Goal: Information Seeking & Learning: Learn about a topic

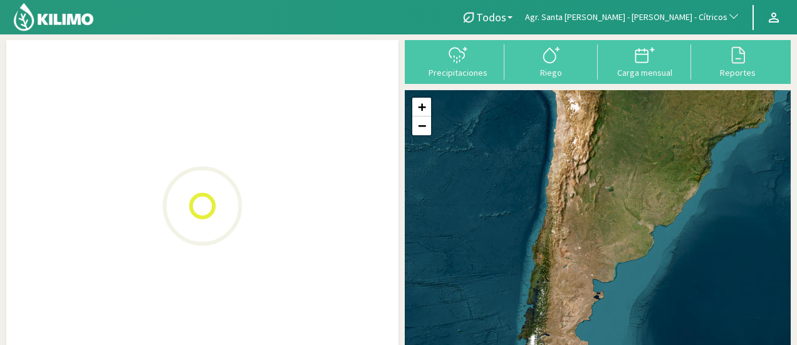
click at [691, 17] on span "Agr. Santa [PERSON_NAME] - [PERSON_NAME] - Cítricos" at bounding box center [626, 17] width 202 height 13
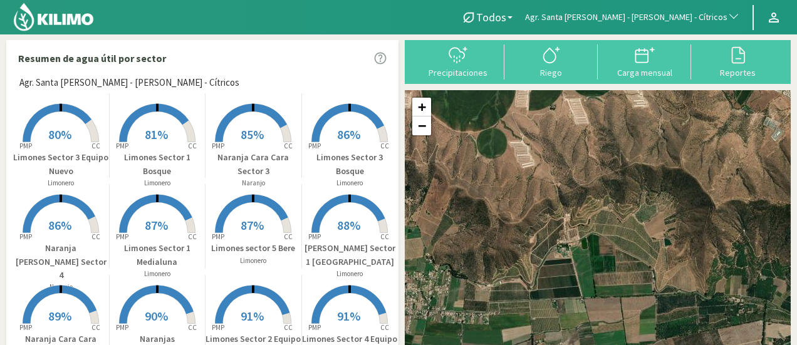
click at [669, 3] on nav "Todos Todos Limonero [PERSON_NAME] Agr. Santa [PERSON_NAME] - [PERSON_NAME] - C…" at bounding box center [398, 17] width 797 height 34
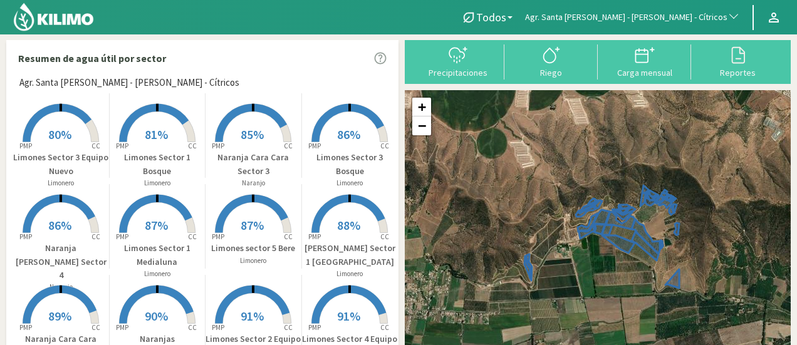
click at [661, 15] on span "Agr. Santa [PERSON_NAME] - [PERSON_NAME] - Cítricos" at bounding box center [626, 17] width 202 height 13
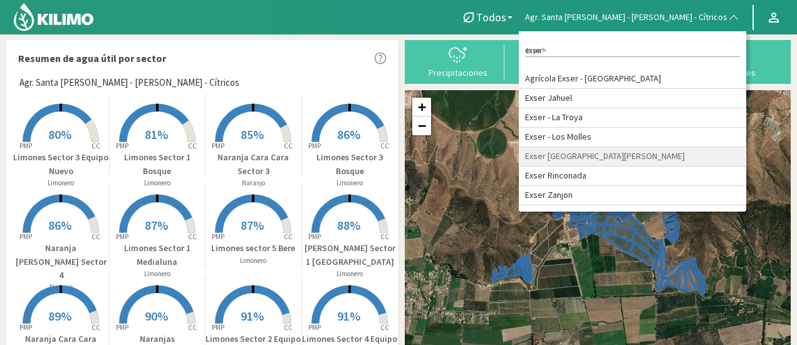
type input "exser"
click at [642, 164] on li "Exser [GEOGRAPHIC_DATA][PERSON_NAME]" at bounding box center [633, 156] width 228 height 19
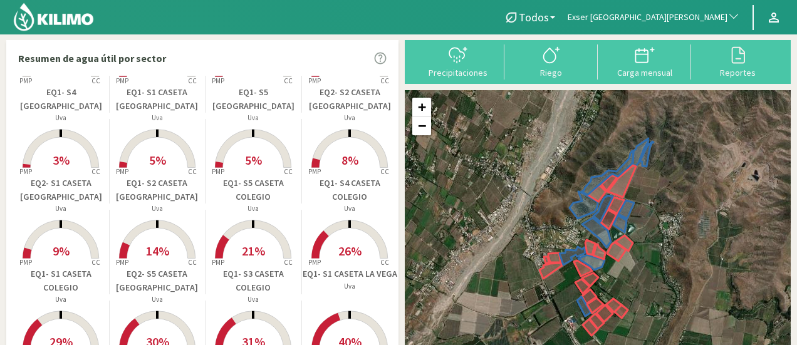
scroll to position [24, 0]
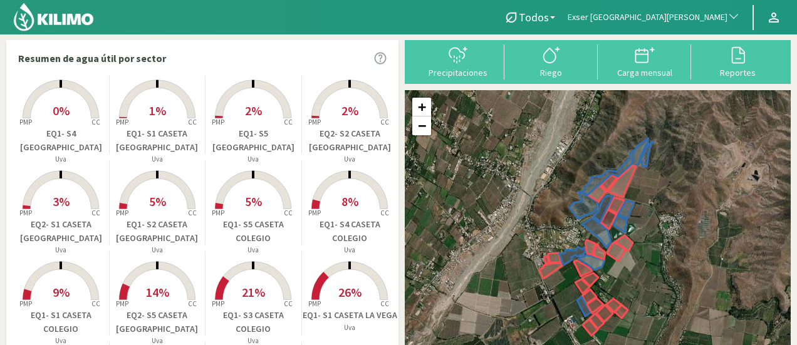
click at [70, 113] on rect at bounding box center [61, 120] width 100 height 100
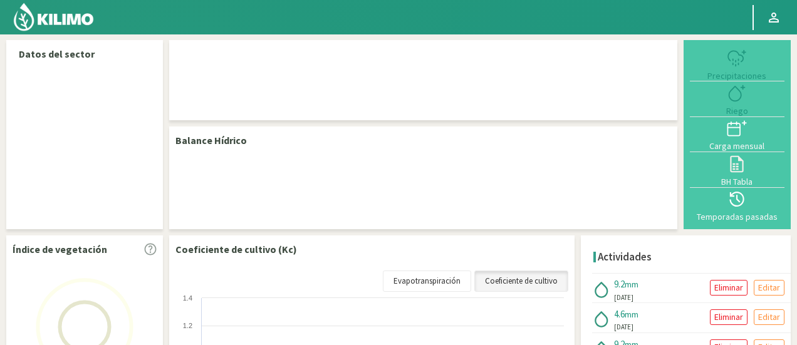
select select "95: Object"
select select "14: Object"
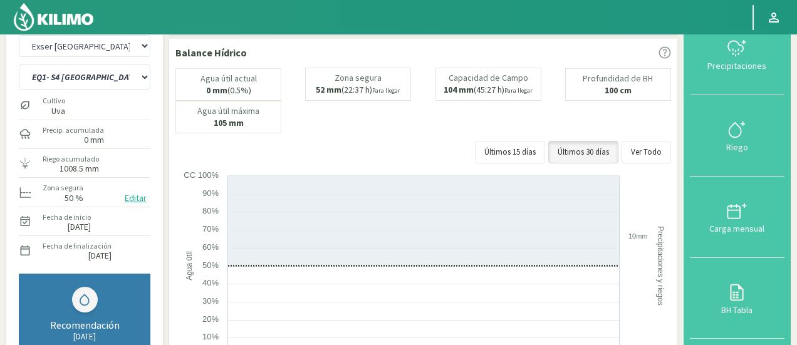
scroll to position [15, 0]
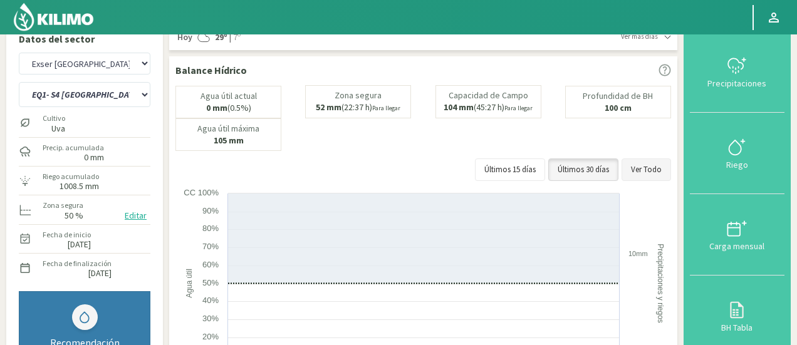
click at [661, 168] on button "Ver Todo" at bounding box center [647, 170] width 50 height 23
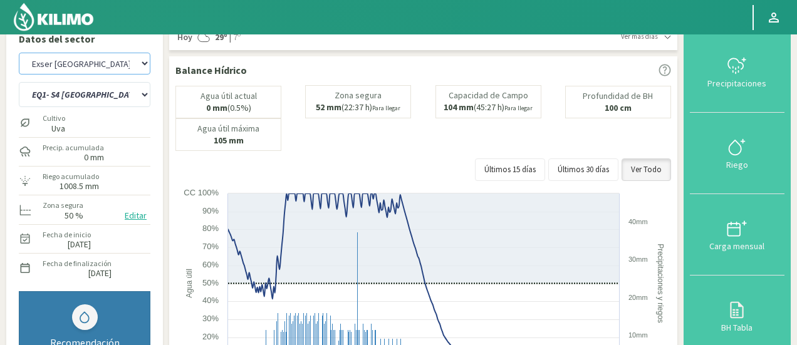
click at [103, 66] on select "Agr. Cardonal Agr. El Carmelo Agr. Huertos de Chocalan Agrícola Bakia Agrícola …" at bounding box center [85, 64] width 132 height 22
click at [19, 53] on select "Agr. Cardonal Agr. El Carmelo Agr. Huertos de Chocalan Agrícola Bakia Agrícola …" at bounding box center [85, 64] width 132 height 22
select select "377: Object"
select select "26: Object"
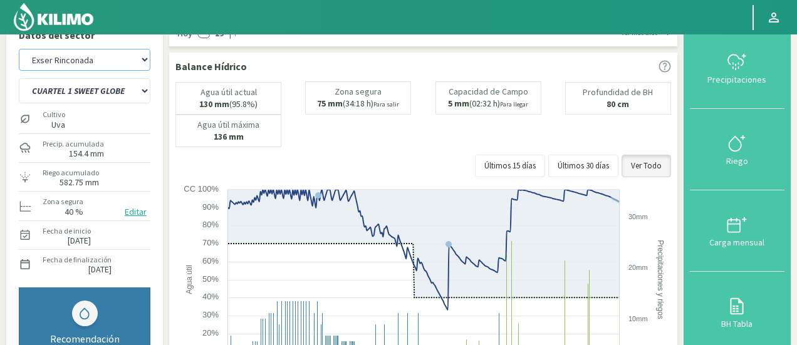
scroll to position [16, 0]
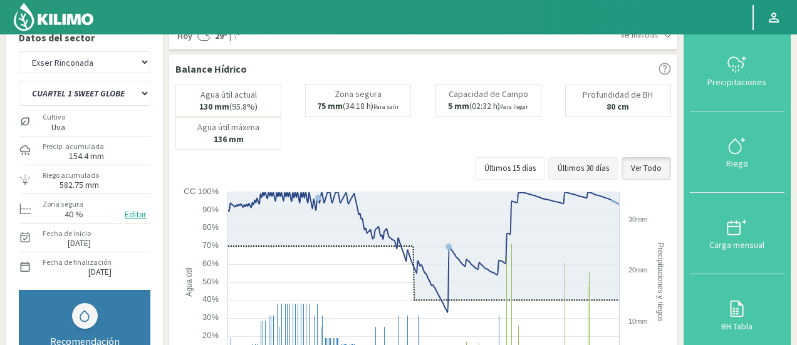
click at [565, 172] on button "Últimos 30 días" at bounding box center [583, 168] width 70 height 23
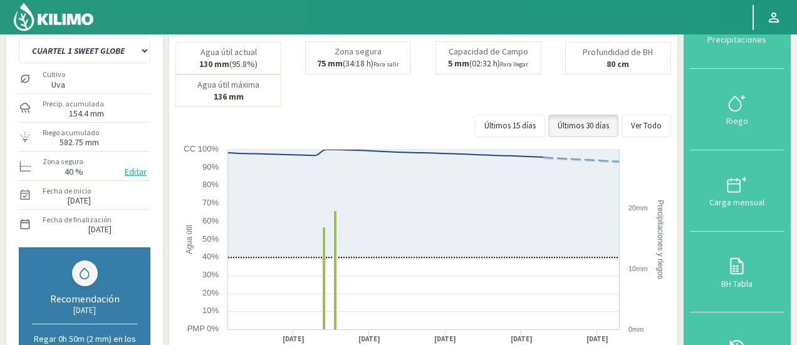
scroll to position [0, 0]
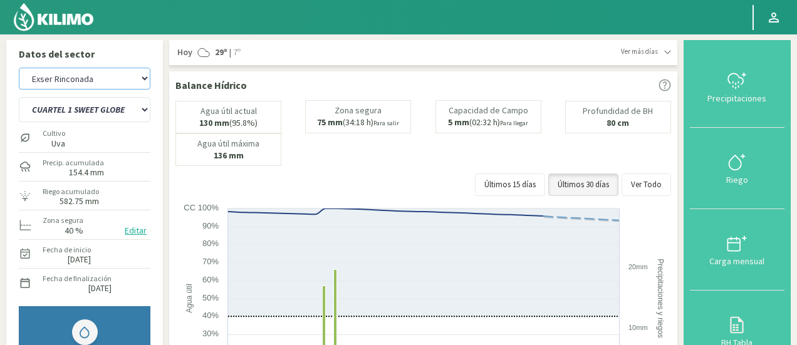
click at [107, 75] on select "Agr. Cardonal Agr. El Carmelo Agr. Huertos de Chocalan Agrícola Bakia Agrícola …" at bounding box center [85, 79] width 132 height 22
click at [19, 68] on select "Agr. Cardonal Agr. El Carmelo Agr. Huertos de Chocalan Agrícola Bakia Agrícola …" at bounding box center [85, 79] width 132 height 22
select select "657: Object"
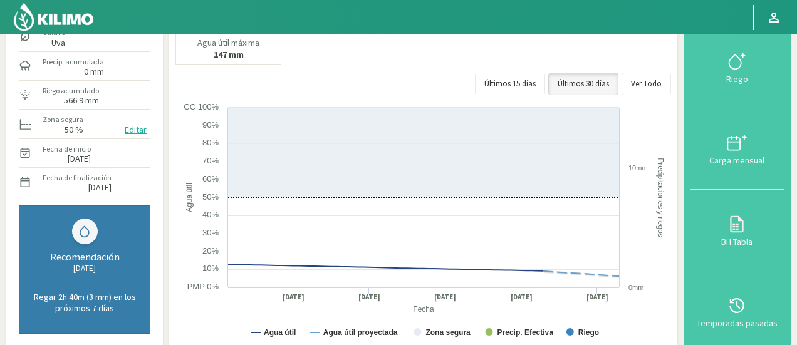
scroll to position [137, 0]
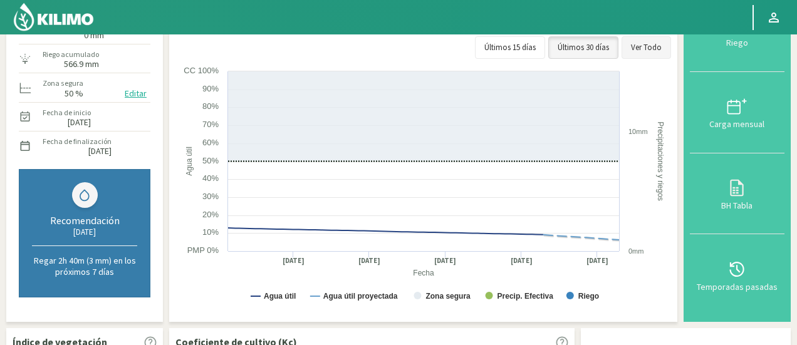
click at [650, 59] on button "Ver Todo" at bounding box center [647, 47] width 50 height 23
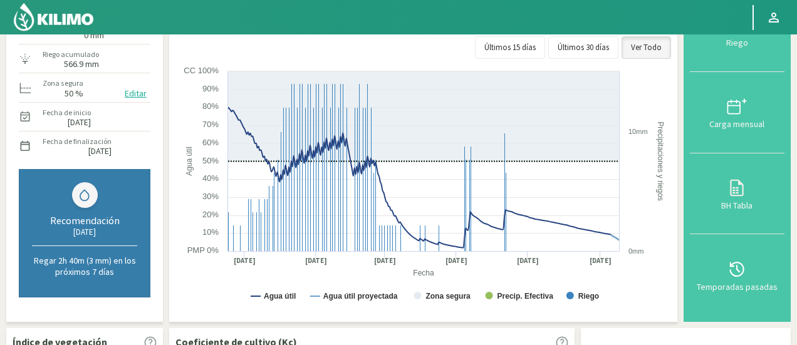
click at [95, 234] on div "[DATE]" at bounding box center [84, 232] width 105 height 11
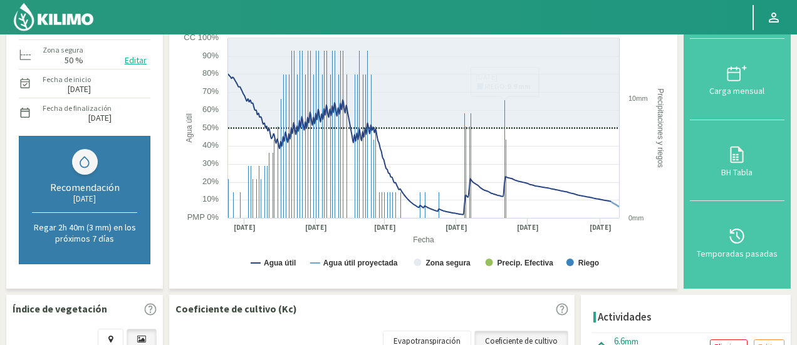
scroll to position [0, 0]
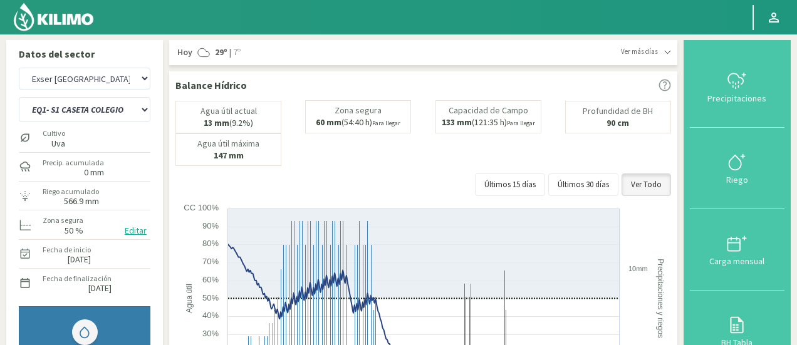
drag, startPoint x: 367, startPoint y: 129, endPoint x: 331, endPoint y: 108, distance: 41.8
click at [331, 108] on div "[PERSON_NAME] 60 mm (54:40 h) Para llegar" at bounding box center [358, 116] width 106 height 33
click at [377, 127] on small "Para llegar" at bounding box center [386, 123] width 28 height 8
drag, startPoint x: 405, startPoint y: 127, endPoint x: 333, endPoint y: 112, distance: 73.0
click at [333, 112] on div "[PERSON_NAME] 60 mm (54:40 h) Para llegar" at bounding box center [358, 116] width 106 height 33
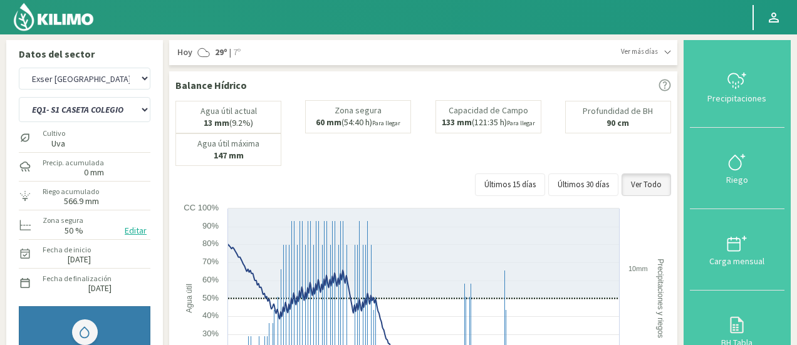
click at [365, 160] on div "Agua útil actual 13 mm (9.2%) [PERSON_NAME] 60 mm (54:40 h) Para llegar Capacid…" at bounding box center [424, 133] width 496 height 66
click at [85, 105] on select "EQ1- S1 CASETA COLEGIO EQ1- S1 [GEOGRAPHIC_DATA] EQ1- S1 [GEOGRAPHIC_DATA]- S1 …" at bounding box center [85, 109] width 132 height 25
click at [19, 97] on select "EQ1- S1 CASETA COLEGIO EQ1- S1 [GEOGRAPHIC_DATA] EQ1- S1 [GEOGRAPHIC_DATA]- S1 …" at bounding box center [85, 109] width 132 height 25
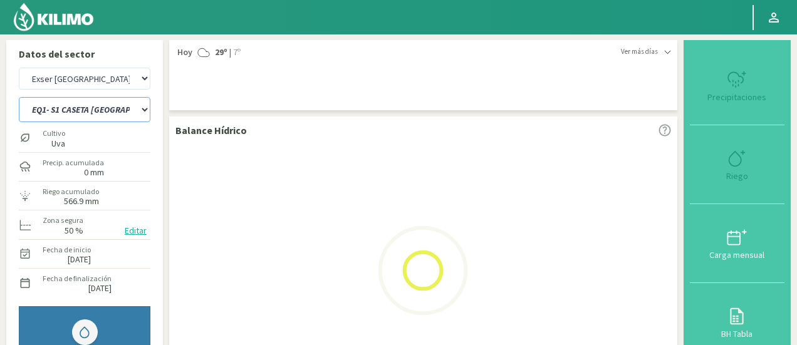
select select "33: Object"
select select "938: Object"
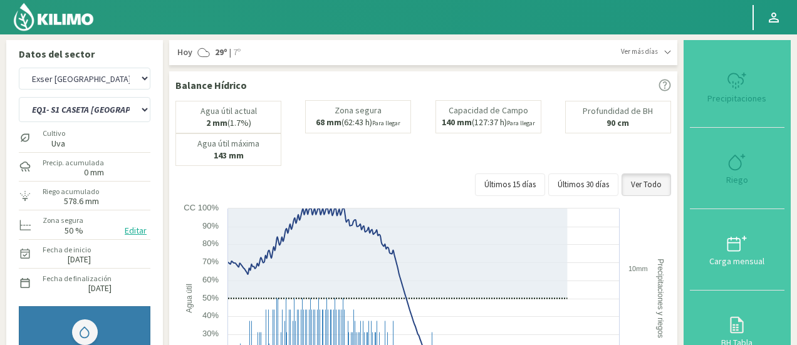
click at [488, 155] on div "Agua útil actual 2 mm (1.7%) [PERSON_NAME] 68 mm (62:43 h) Para llegar Capacida…" at bounding box center [424, 133] width 496 height 66
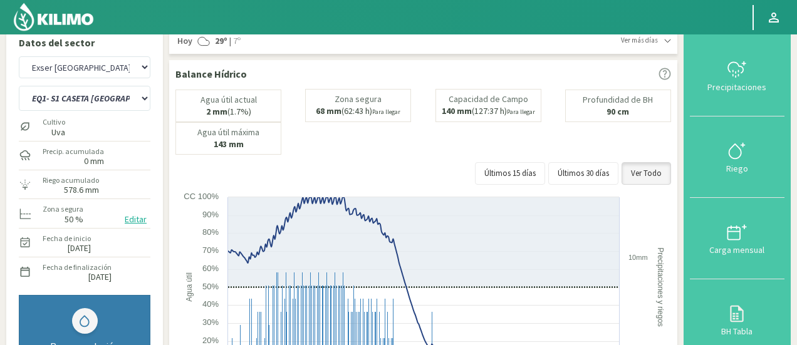
scroll to position [7, 0]
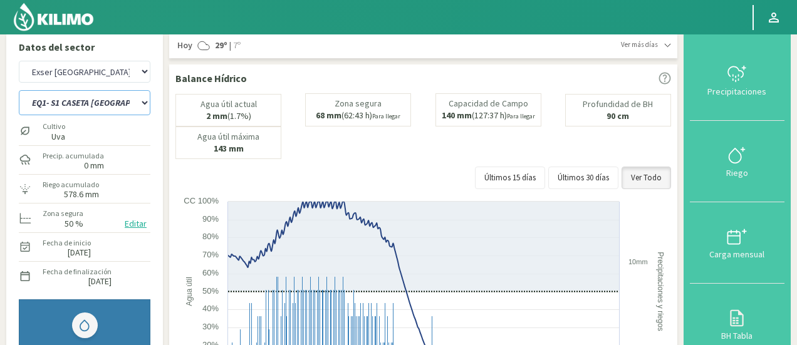
click at [75, 112] on select "EQ1- S1 CASETA COLEGIO EQ1- S1 [GEOGRAPHIC_DATA] EQ1- S1 [GEOGRAPHIC_DATA]- S1 …" at bounding box center [85, 102] width 132 height 25
click at [19, 90] on select "EQ1- S1 CASETA COLEGIO EQ1- S1 [GEOGRAPHIC_DATA] EQ1- S1 [GEOGRAPHIC_DATA]- S1 …" at bounding box center [85, 102] width 132 height 25
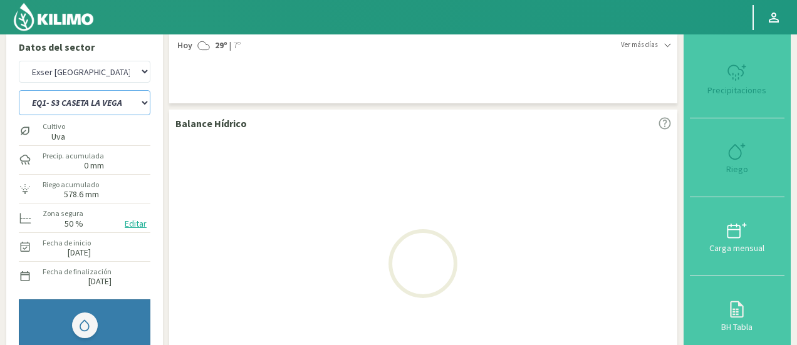
select select "60: Object"
select select "1219: Object"
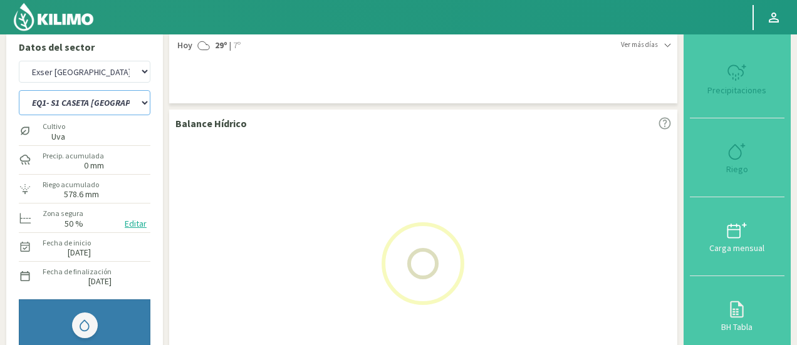
select select "96: Object"
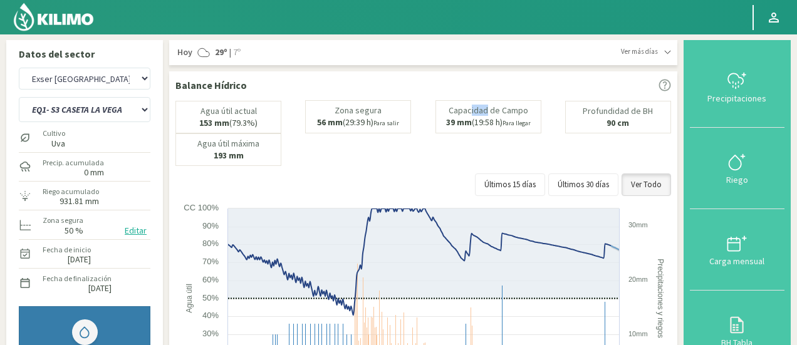
drag, startPoint x: 483, startPoint y: 115, endPoint x: 470, endPoint y: 113, distance: 13.3
click at [470, 113] on p "Capacidad de Campo" at bounding box center [489, 110] width 80 height 9
click at [515, 106] on p "Capacidad de Campo" at bounding box center [489, 110] width 80 height 9
click at [738, 98] on div "Precipitaciones" at bounding box center [737, 98] width 87 height 9
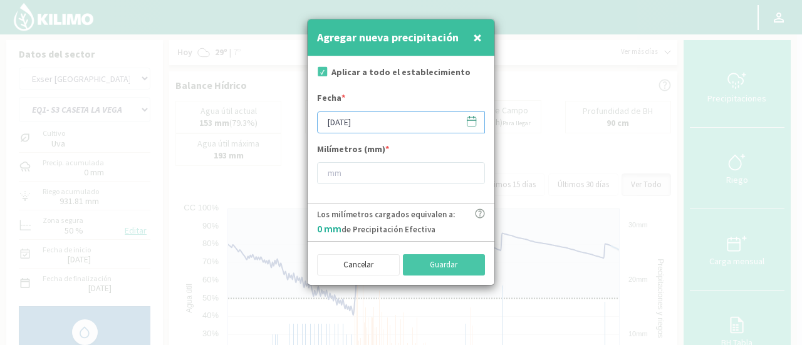
click at [409, 118] on input "[DATE]" at bounding box center [401, 123] width 168 height 22
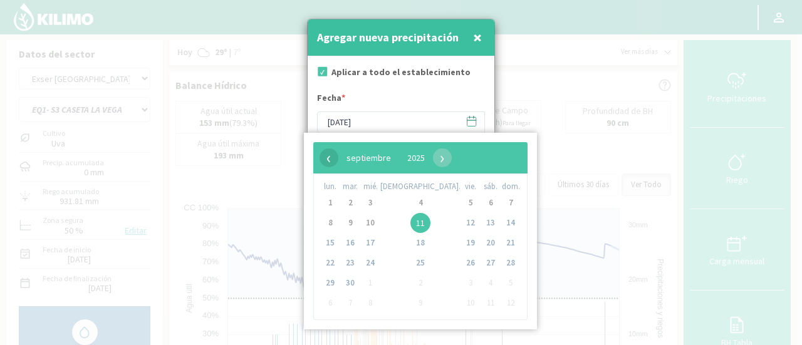
click at [330, 159] on span "‹" at bounding box center [329, 158] width 19 height 19
click at [411, 261] on span "21" at bounding box center [421, 263] width 20 height 20
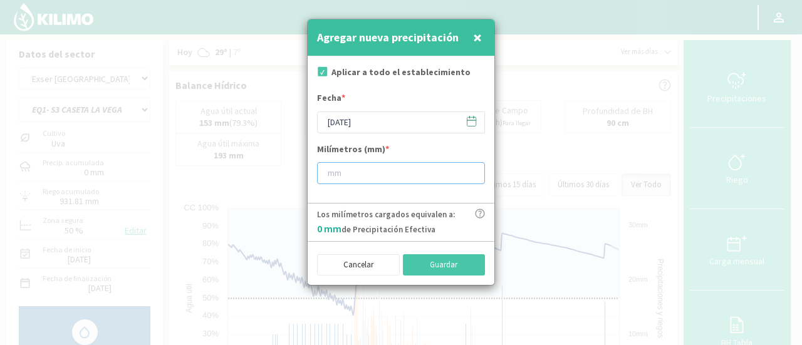
click at [356, 170] on input "number" at bounding box center [401, 173] width 168 height 22
click at [479, 41] on span "×" at bounding box center [477, 37] width 9 height 21
type input "[DATE]"
